Goal: Task Accomplishment & Management: Use online tool/utility

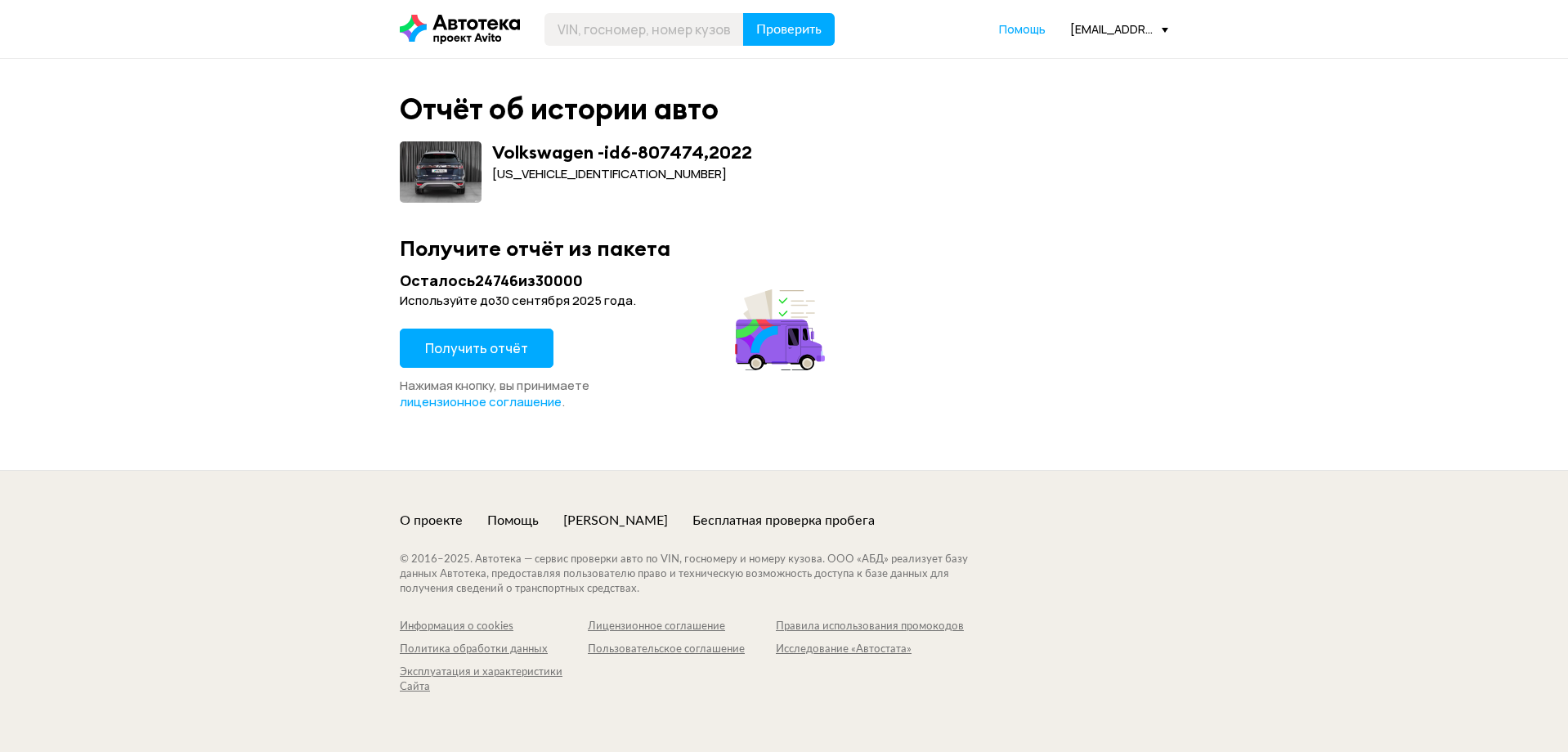
click at [472, 35] on icon at bounding box center [460, 29] width 120 height 29
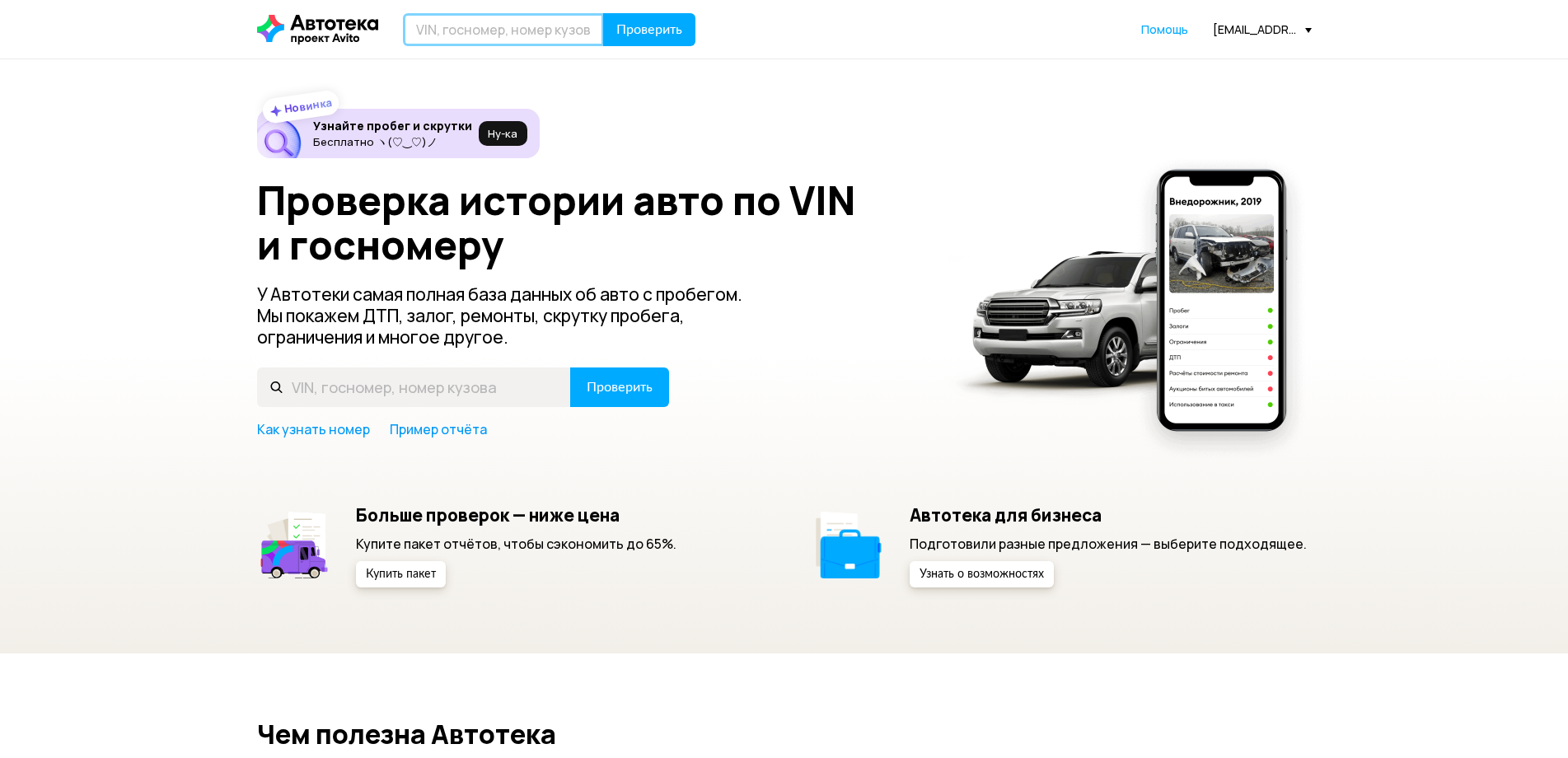
click at [561, 31] on input "text" at bounding box center [503, 29] width 201 height 33
paste input "[US_VEHICLE_IDENTIFICATION_NUMBER]"
type input "[US_VEHICLE_IDENTIFICATION_NUMBER]"
click at [640, 36] on span "Проверить" at bounding box center [649, 29] width 66 height 13
